Goal: Information Seeking & Learning: Learn about a topic

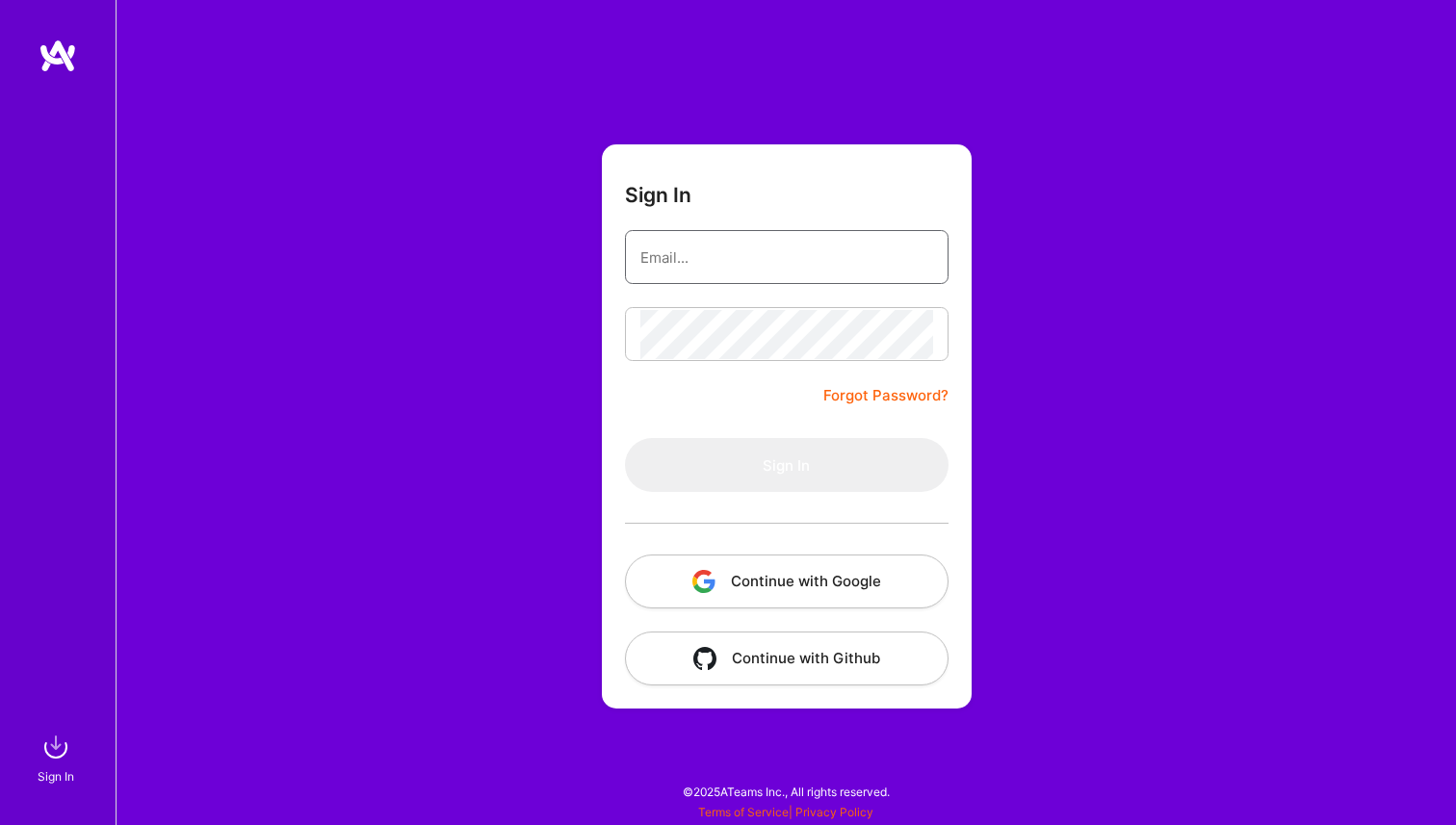
type input "archits1996@gmail.com"
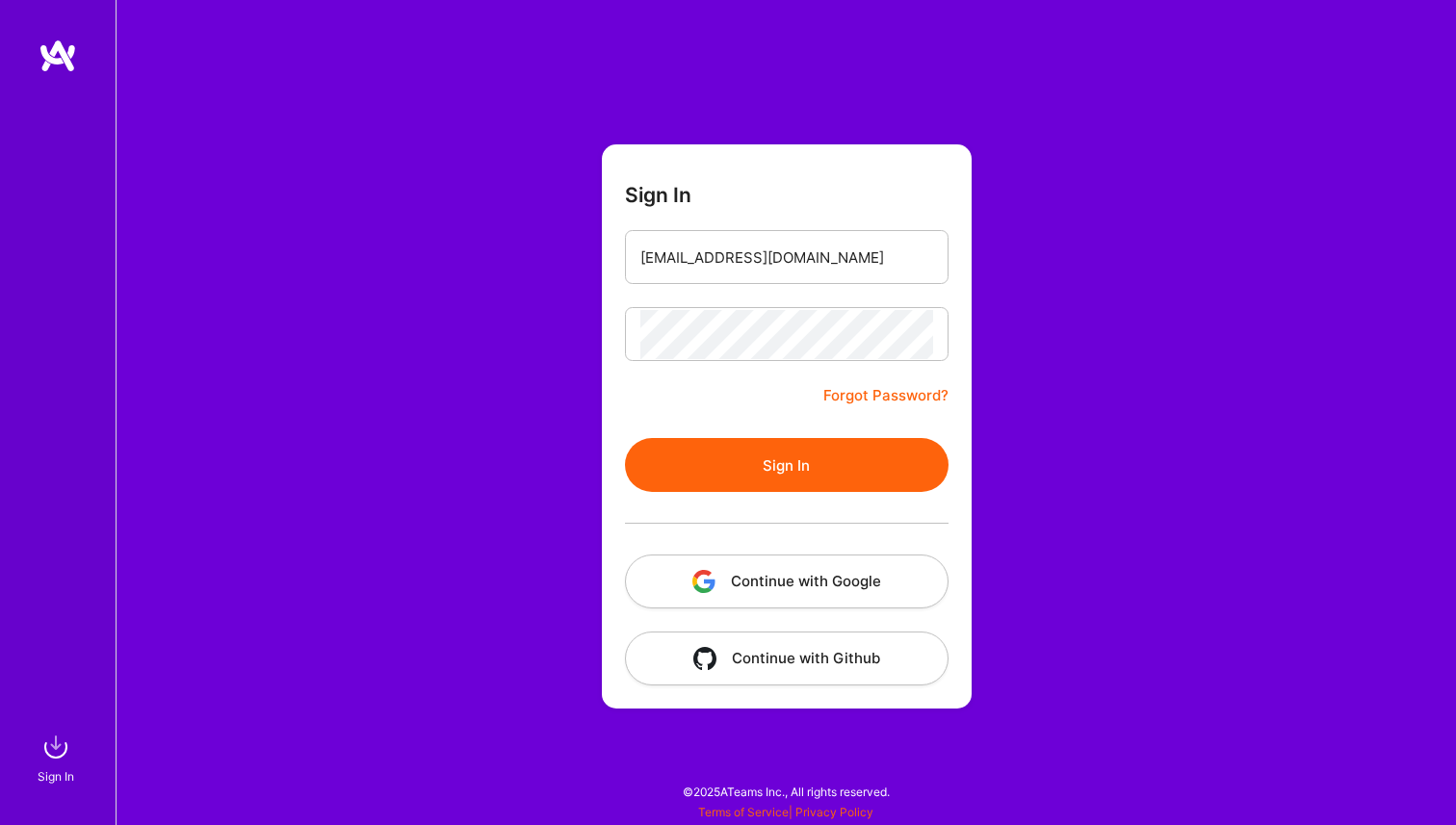
click at [674, 423] on form "Sign In archits1996@gmail.com Forgot Password? Sign In Continue with Google Con…" at bounding box center [787, 426] width 370 height 564
click at [698, 492] on div at bounding box center [786, 523] width 323 height 63
click at [707, 474] on button "Sign In" at bounding box center [786, 465] width 323 height 54
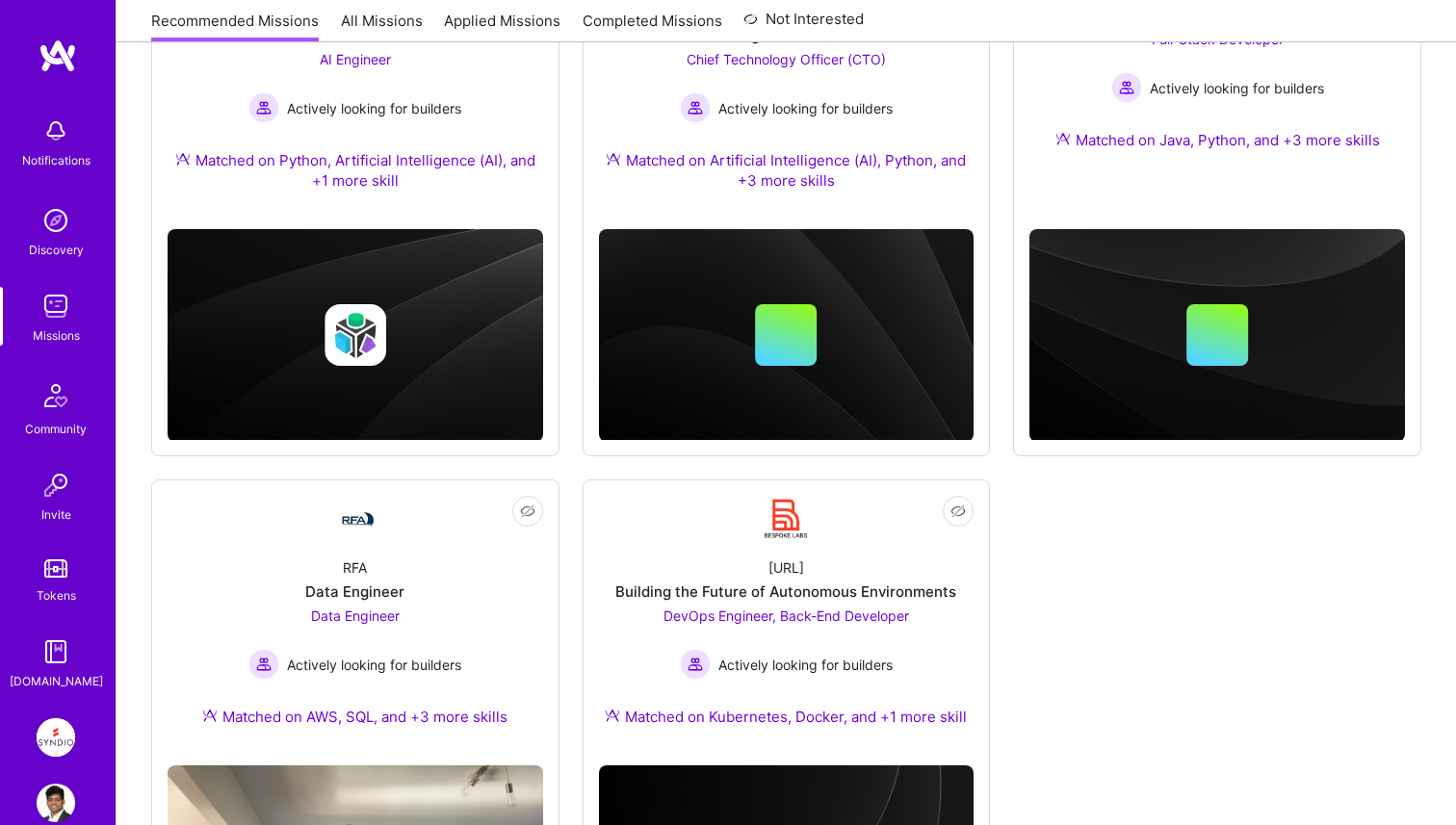
scroll to position [425, 0]
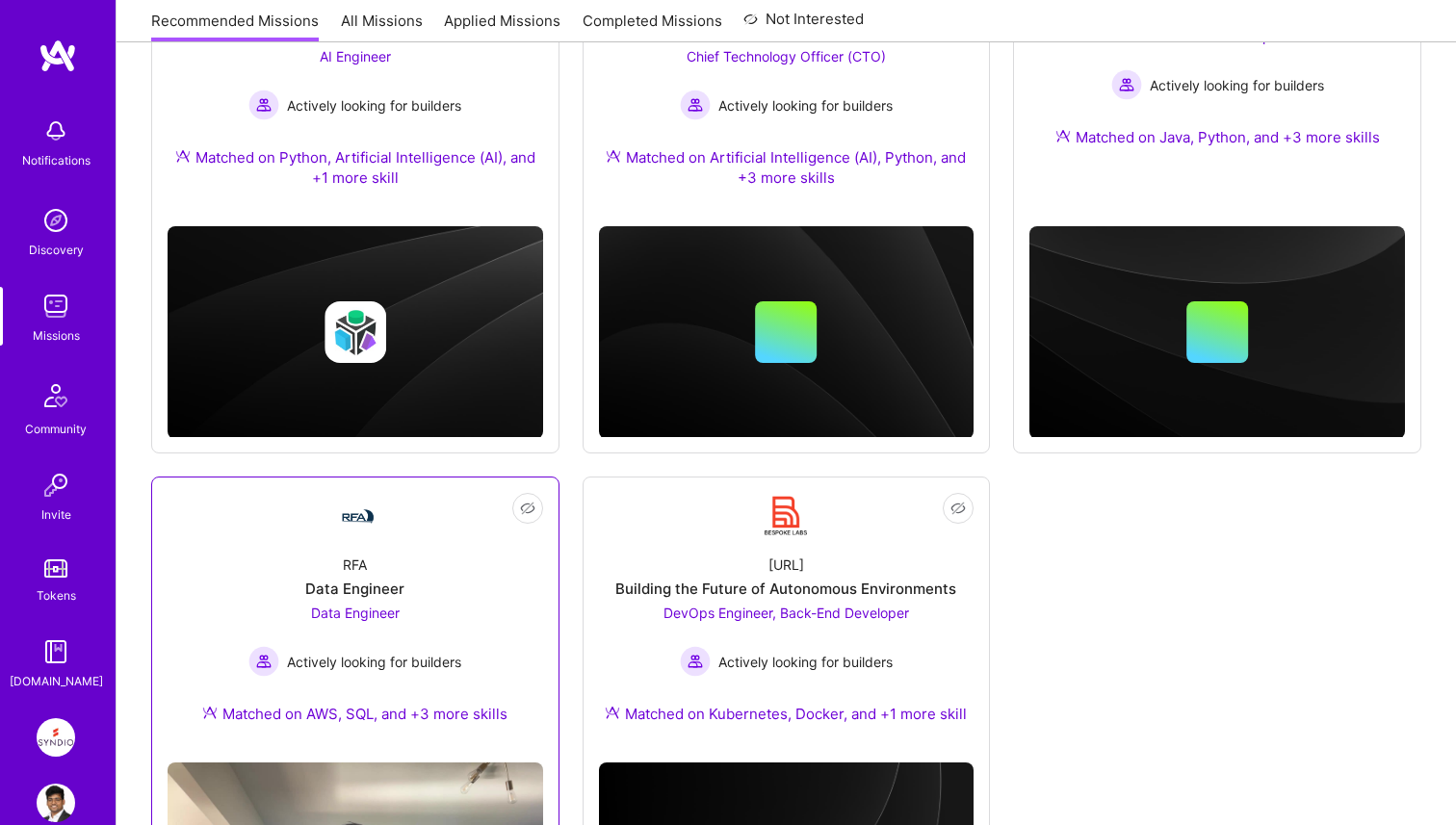
click at [422, 609] on div "Data Engineer Actively looking for builders" at bounding box center [354, 640] width 213 height 74
click at [730, 589] on div "Building the Future of Autonomous Environments" at bounding box center [785, 589] width 341 height 20
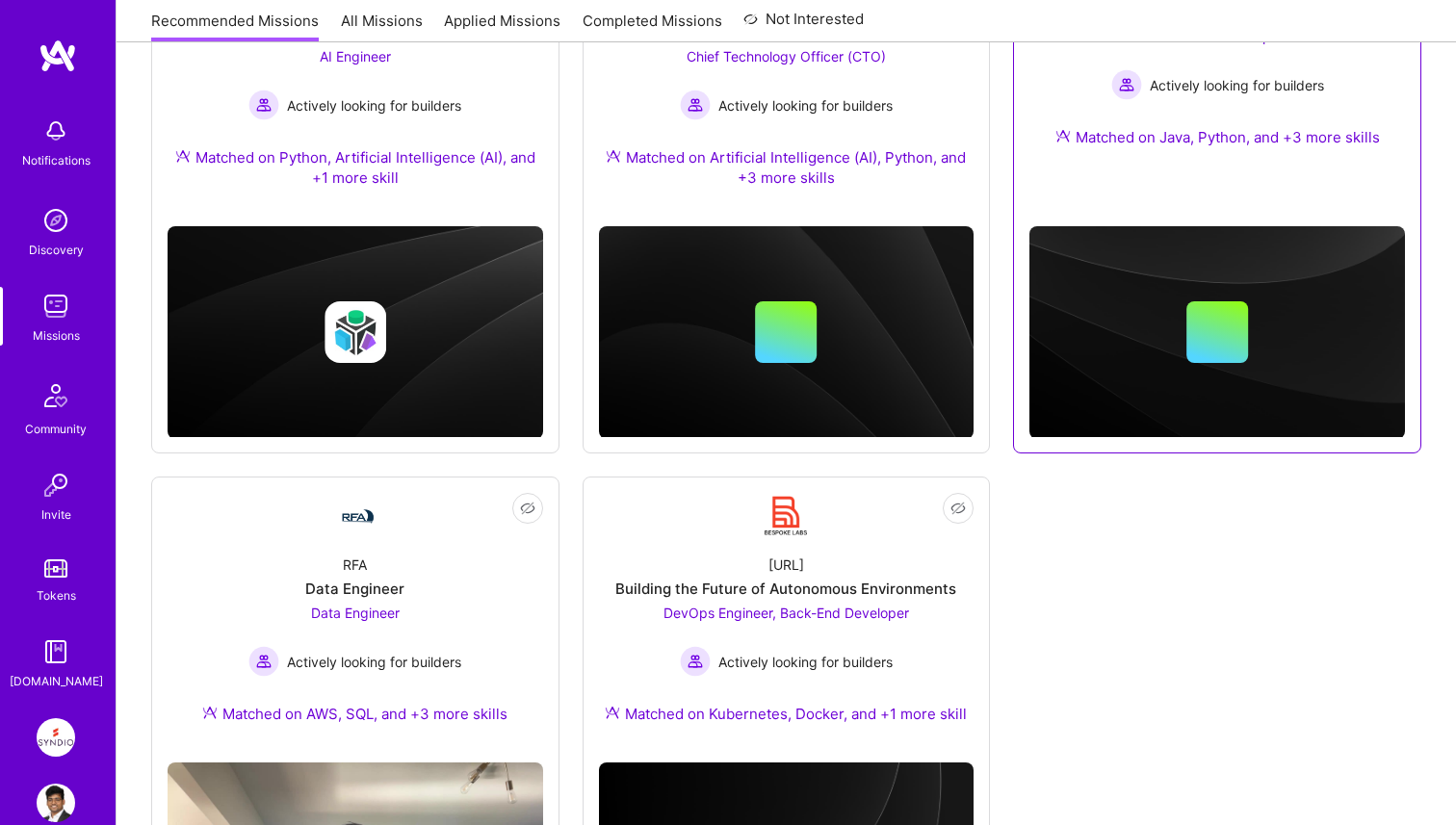
click at [1174, 196] on div at bounding box center [1216, 311] width 375 height 251
click at [1151, 105] on div "Walnut Full-Stack AI Developer Full-Stack Developer Actively looking for builde…" at bounding box center [1216, 66] width 375 height 208
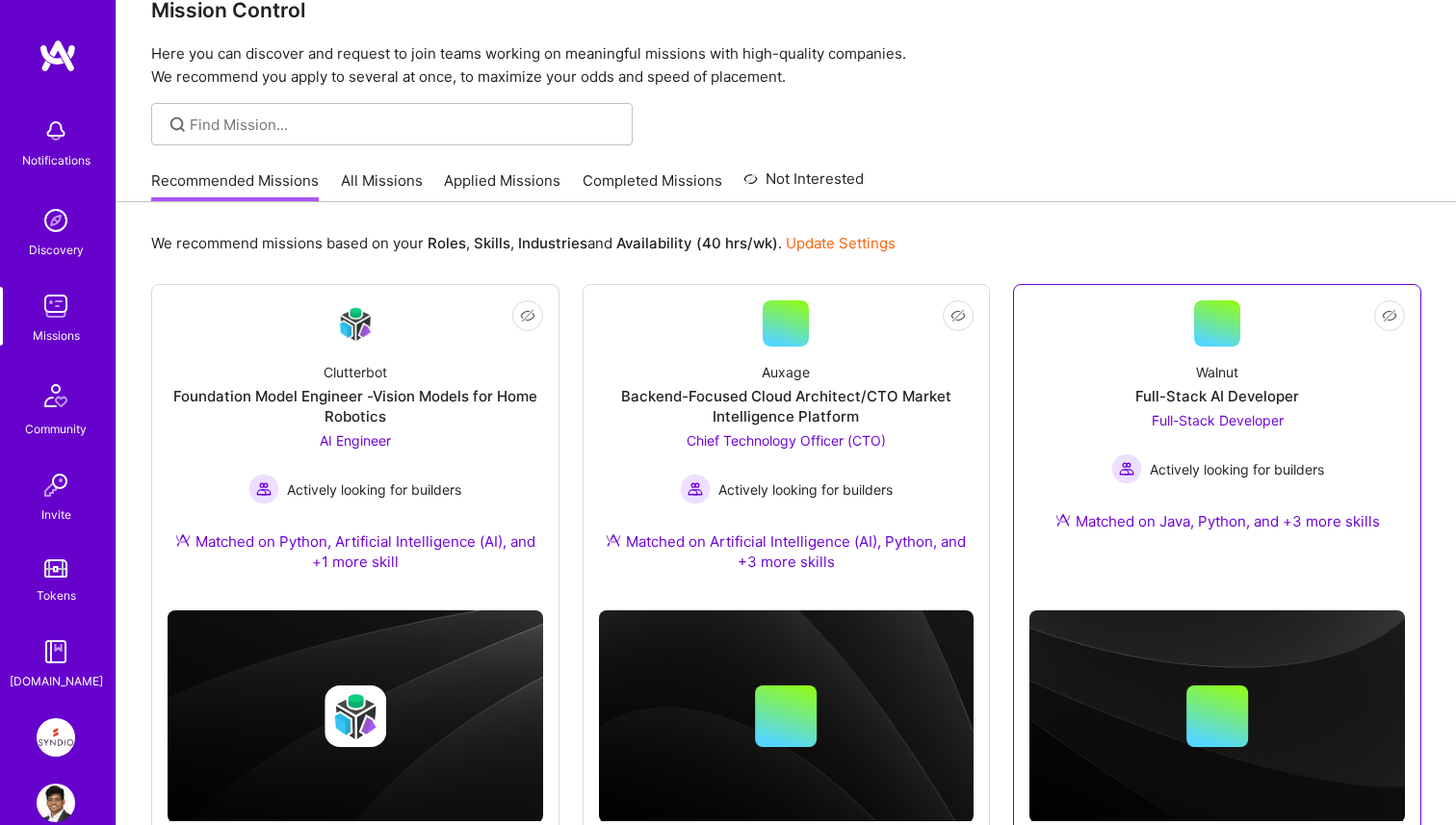
scroll to position [39, 0]
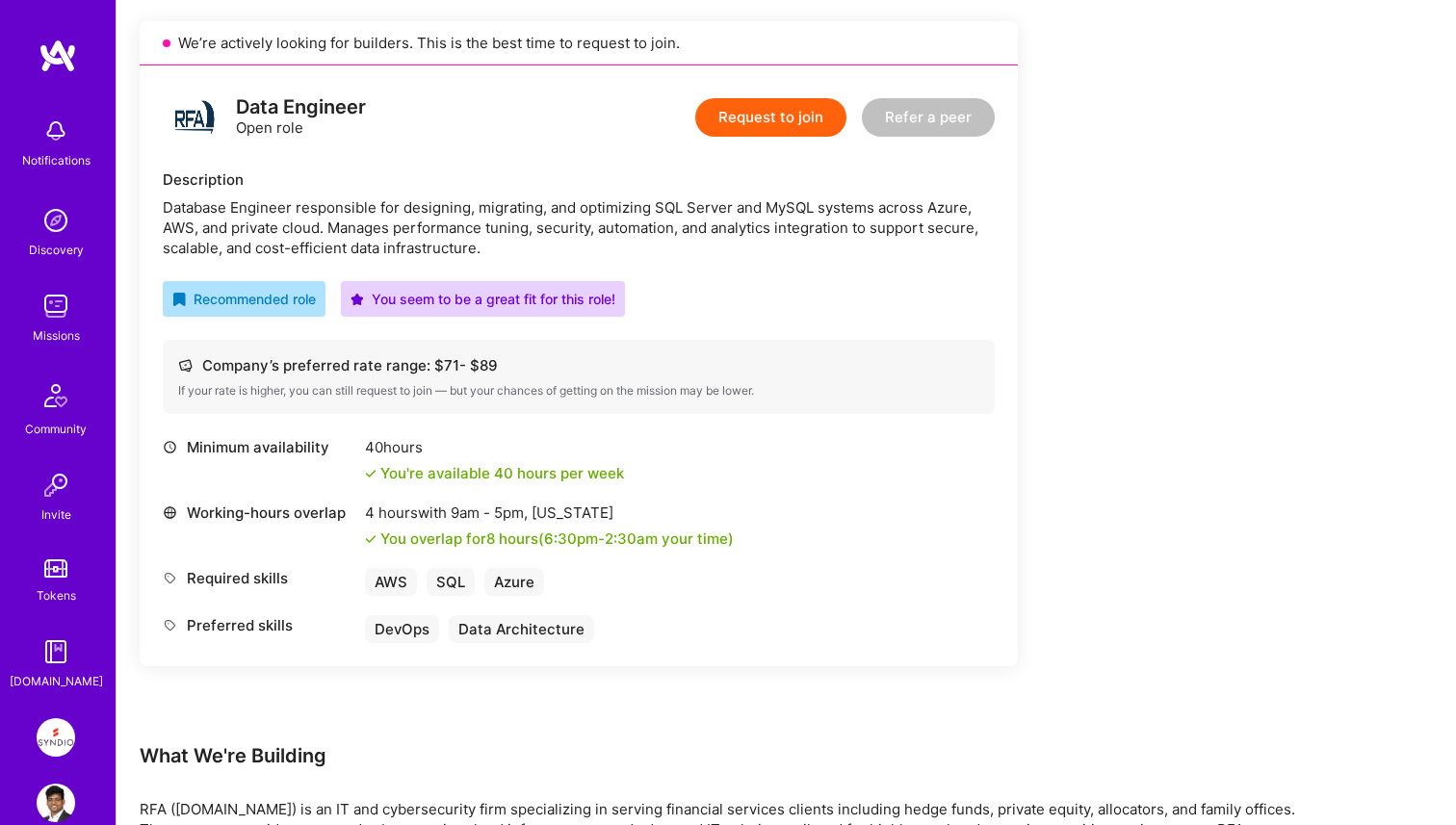
scroll to position [555, 0]
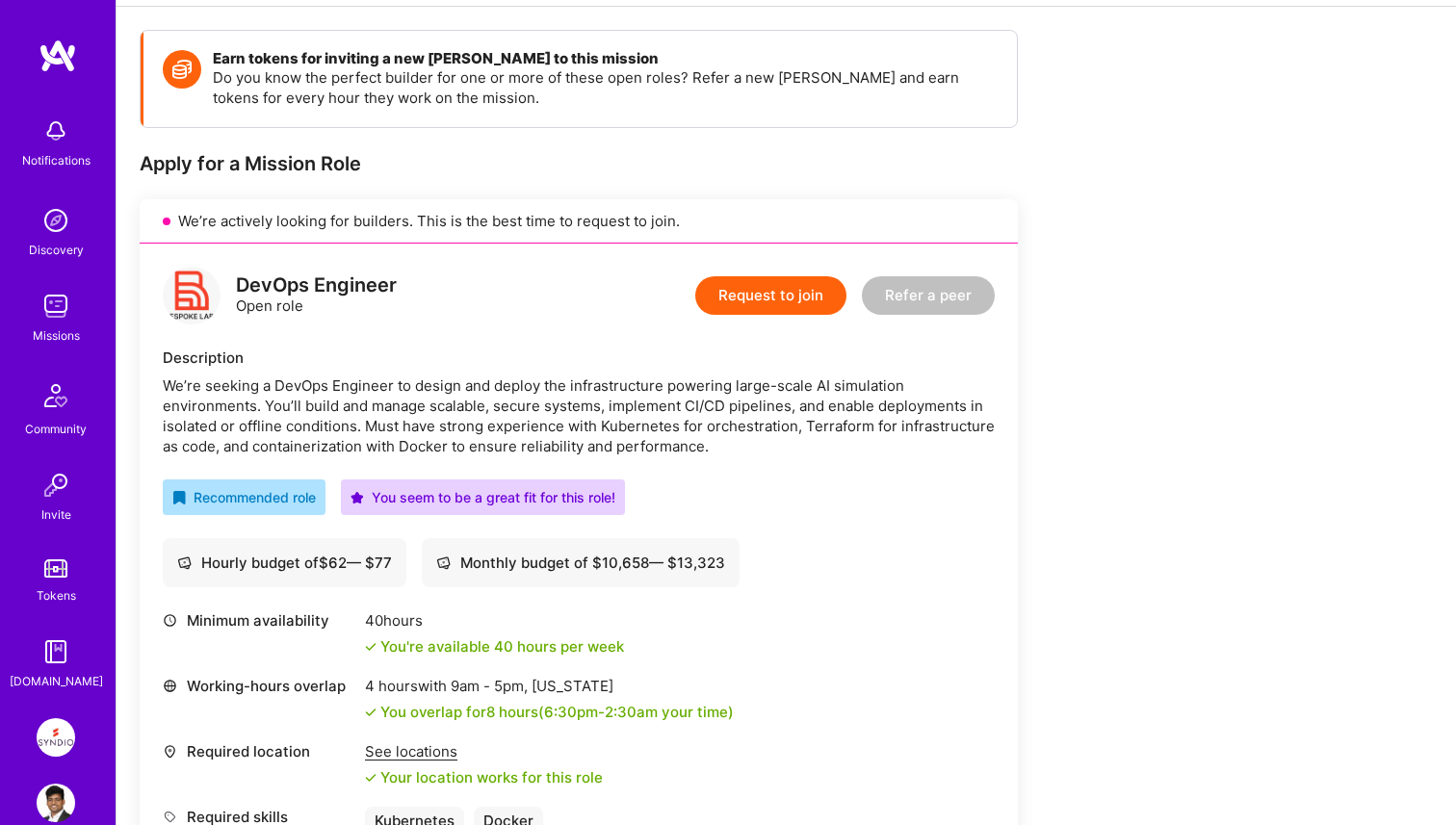
scroll to position [443, 0]
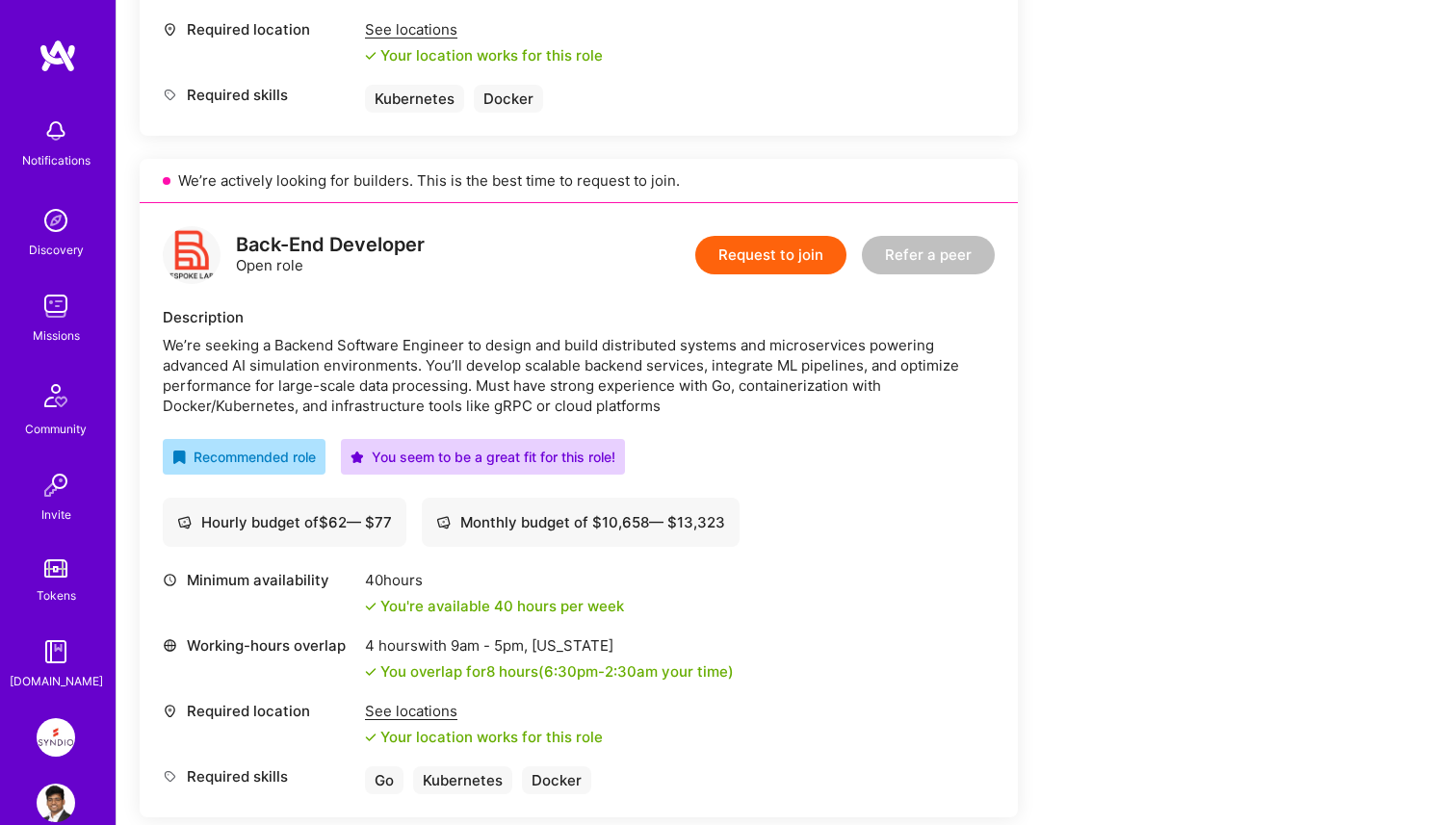
click at [1184, 253] on div "Earn tokens for inviting a new [PERSON_NAME] to this mission Do you know the pe…" at bounding box center [717, 433] width 1155 height 2251
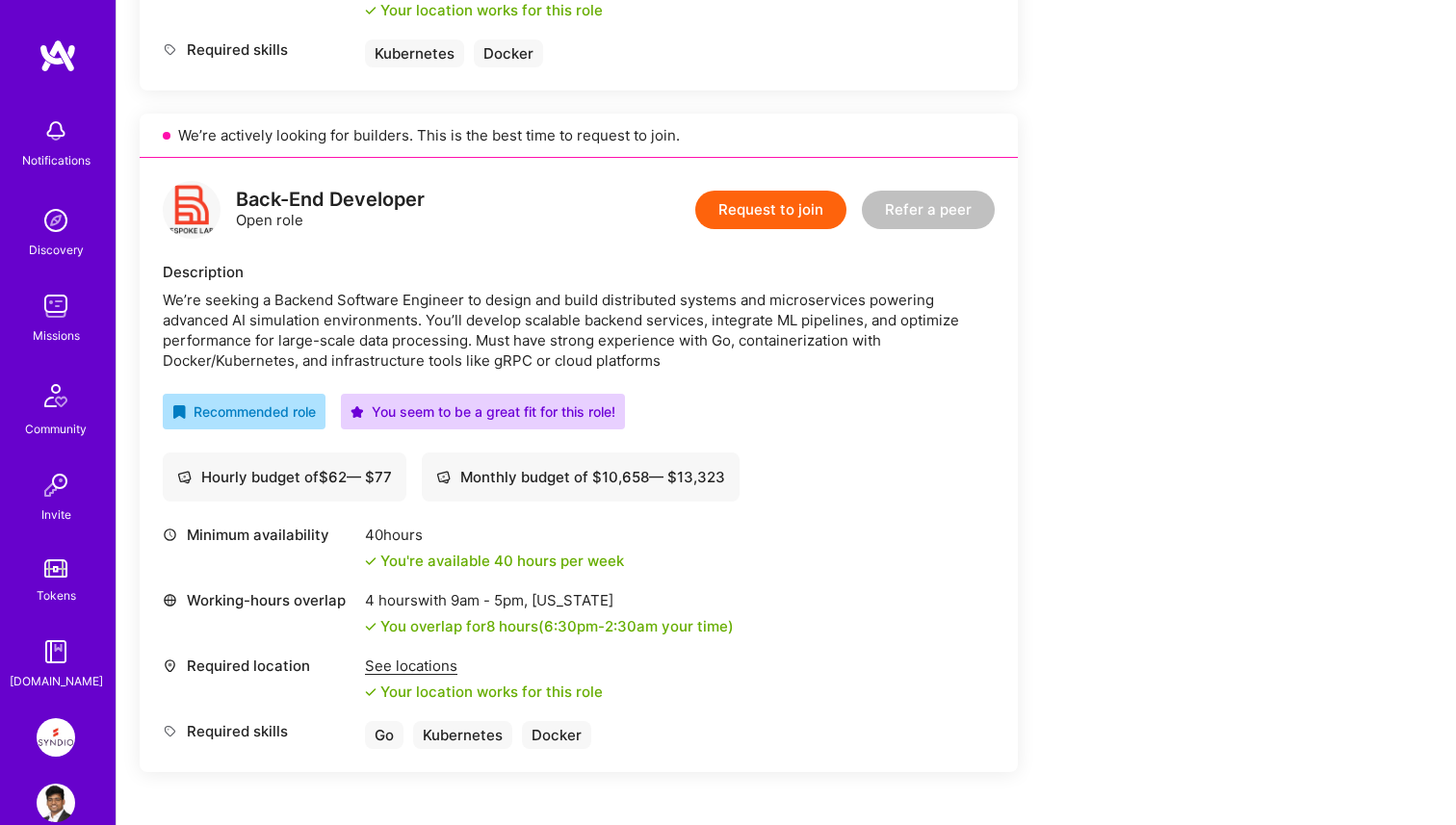
scroll to position [1113, 0]
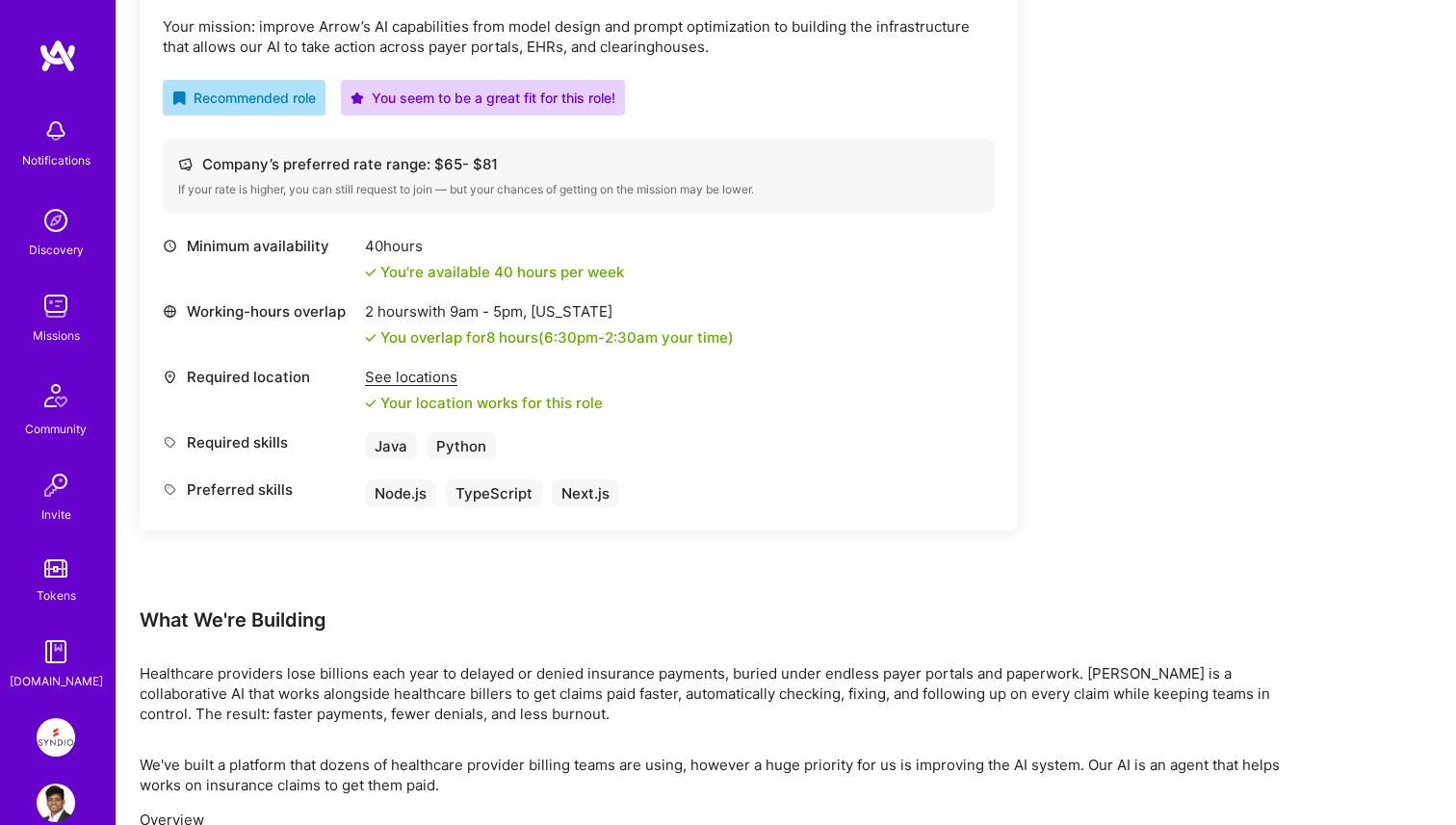
scroll to position [891, 0]
